Goal: Transaction & Acquisition: Subscribe to service/newsletter

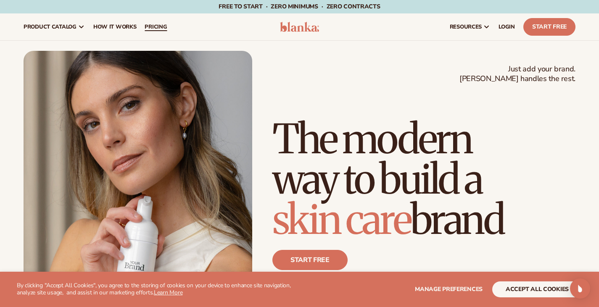
click at [167, 29] on span "pricing" at bounding box center [156, 27] width 22 height 7
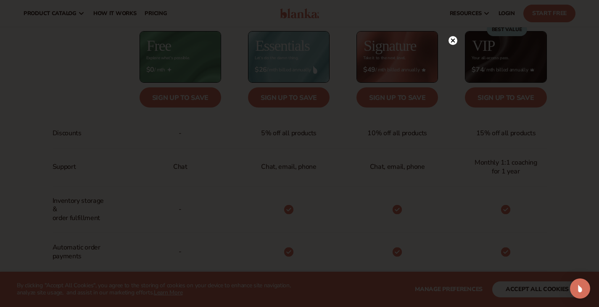
scroll to position [338, 0]
click at [451, 56] on circle at bounding box center [452, 57] width 9 height 9
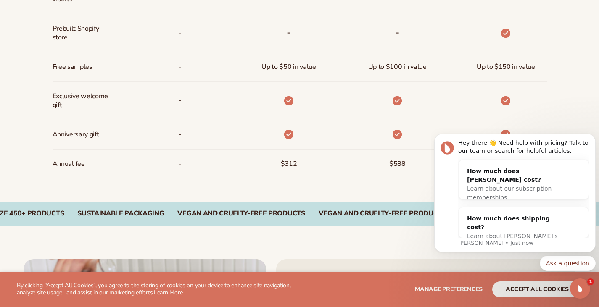
scroll to position [0, 0]
click at [593, 137] on icon "Dismiss notification" at bounding box center [593, 136] width 5 height 5
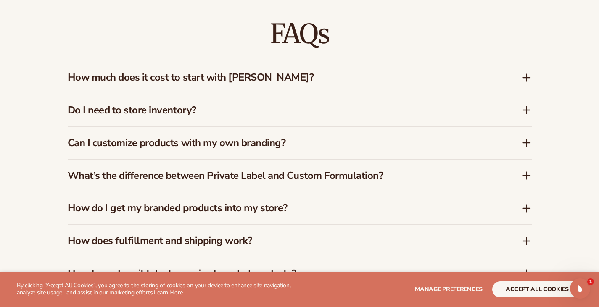
scroll to position [1204, 0]
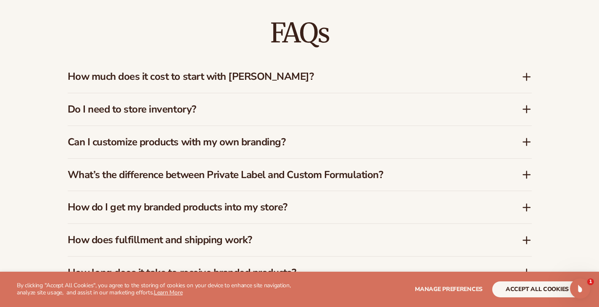
click at [524, 72] on icon at bounding box center [526, 77] width 10 height 10
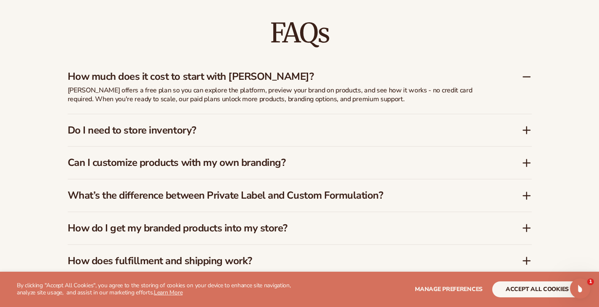
click at [524, 72] on icon at bounding box center [526, 77] width 10 height 10
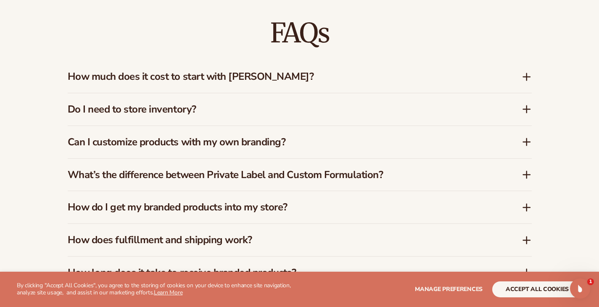
click at [526, 137] on icon at bounding box center [526, 142] width 10 height 10
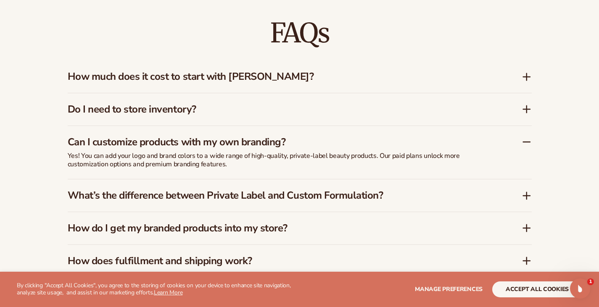
click at [526, 137] on icon at bounding box center [526, 142] width 10 height 10
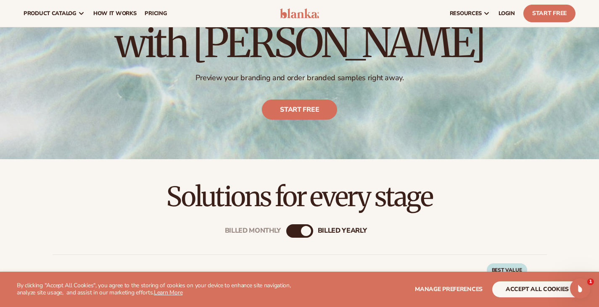
scroll to position [0, 0]
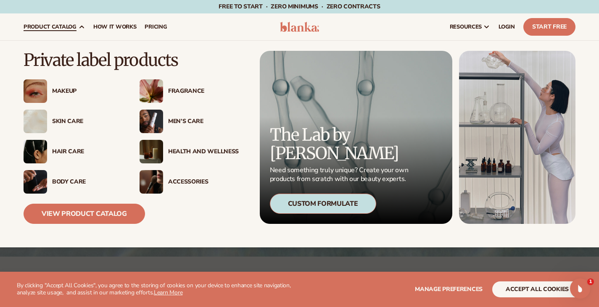
click at [70, 124] on div "Skin Care" at bounding box center [87, 121] width 71 height 7
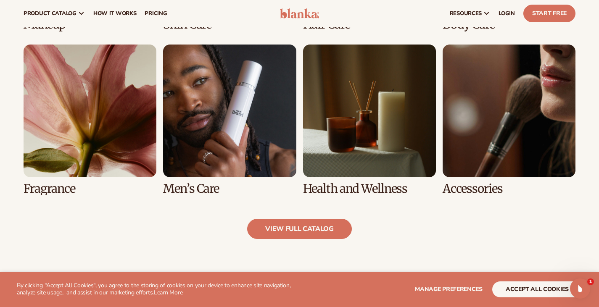
scroll to position [645, 0]
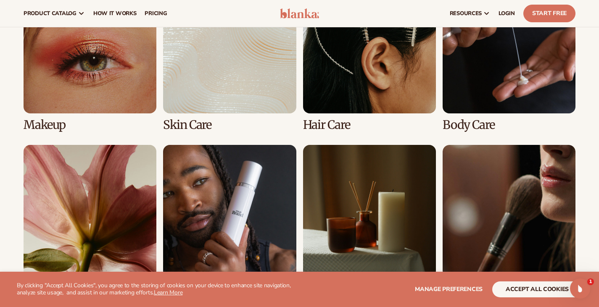
click at [242, 80] on link "2 / 8" at bounding box center [229, 56] width 133 height 151
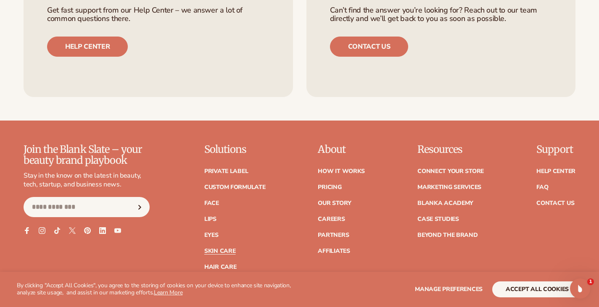
scroll to position [1517, 0]
click at [212, 206] on link "Face" at bounding box center [211, 203] width 15 height 6
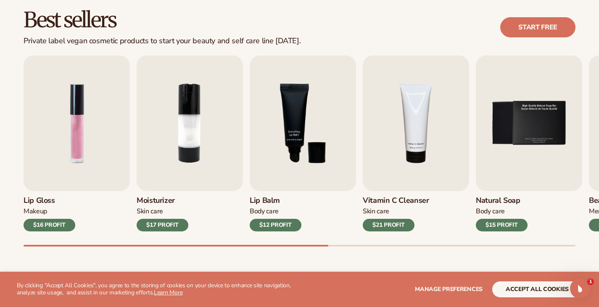
scroll to position [240, 0]
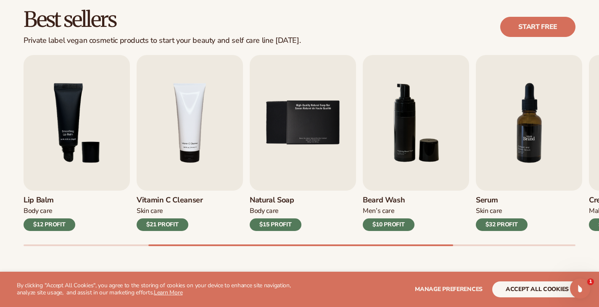
click at [501, 126] on img "7 / 9" at bounding box center [529, 123] width 106 height 136
click at [497, 231] on div "$32 PROFIT" at bounding box center [502, 225] width 52 height 13
click at [535, 123] on img "7 / 9" at bounding box center [529, 123] width 106 height 136
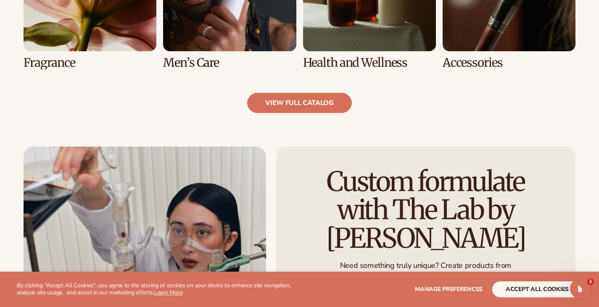
scroll to position [886, 0]
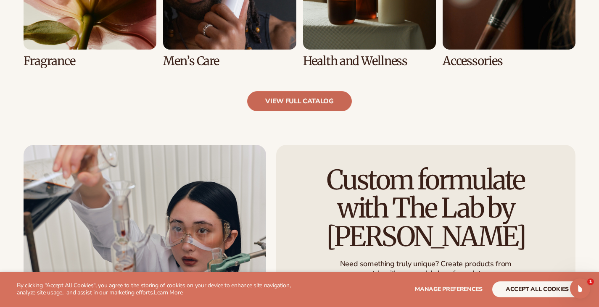
click at [318, 110] on link "view full catalog" at bounding box center [299, 101] width 105 height 20
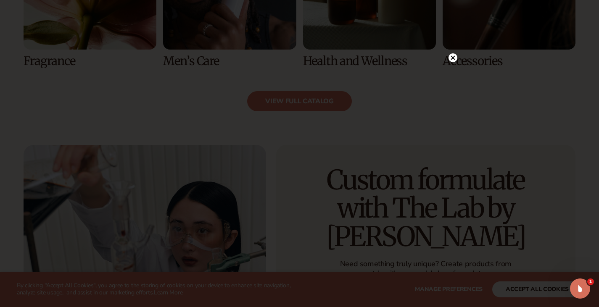
click at [449, 55] on circle at bounding box center [452, 57] width 9 height 9
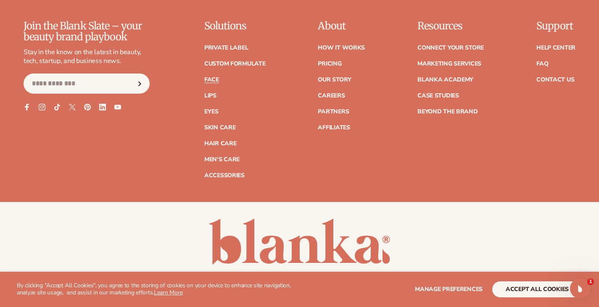
scroll to position [1657, 0]
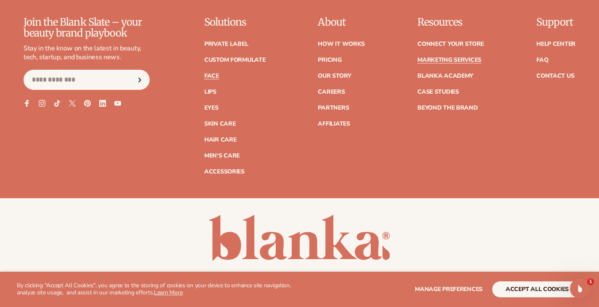
click at [442, 63] on link "Marketing services" at bounding box center [449, 60] width 64 height 6
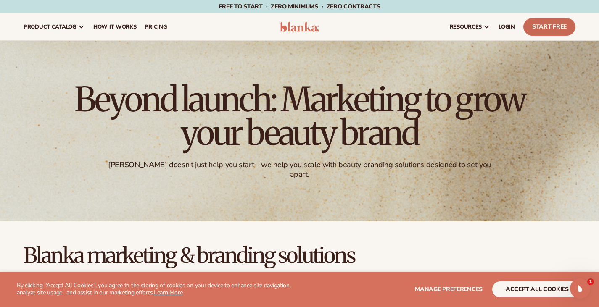
click at [543, 34] on link "Start Free" at bounding box center [549, 27] width 52 height 18
